Goal: Understand process/instructions: Learn how to perform a task or action

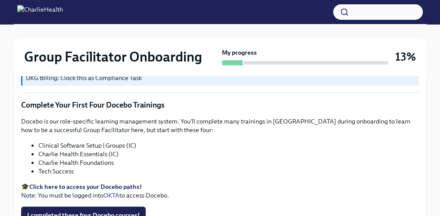
scroll to position [1365, 0]
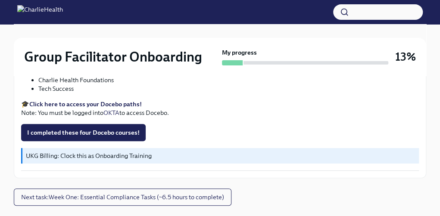
click at [29, 100] on link "Click here to access your Docebo paths!" at bounding box center [85, 104] width 113 height 8
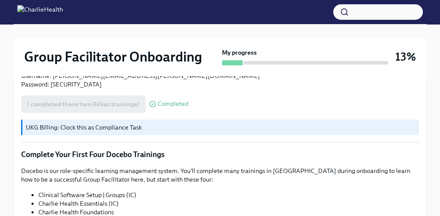
scroll to position [1323, 0]
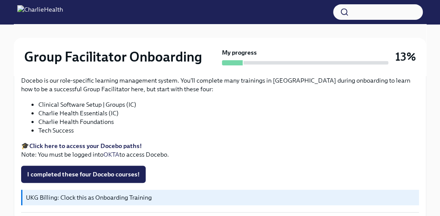
click at [29, 142] on link "Click here to access your Docebo paths!" at bounding box center [85, 146] width 113 height 8
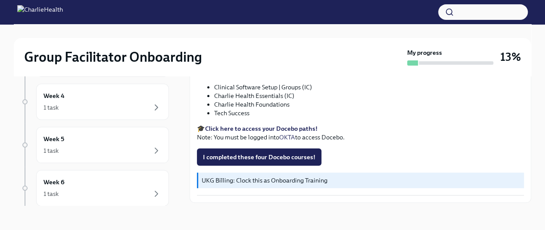
scroll to position [1194, 0]
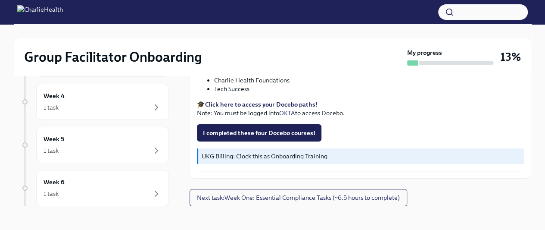
click at [299, 197] on button "Next task : Week One: Essential Compliance Tasks (~6.5 hours to complete)" at bounding box center [299, 197] width 218 height 17
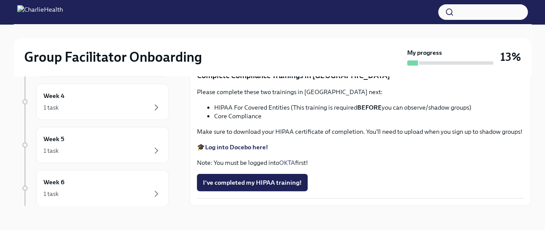
scroll to position [1577, 0]
click at [205, 0] on link "Log into Relias here" at bounding box center [233, 4] width 57 height 8
